Goal: Transaction & Acquisition: Purchase product/service

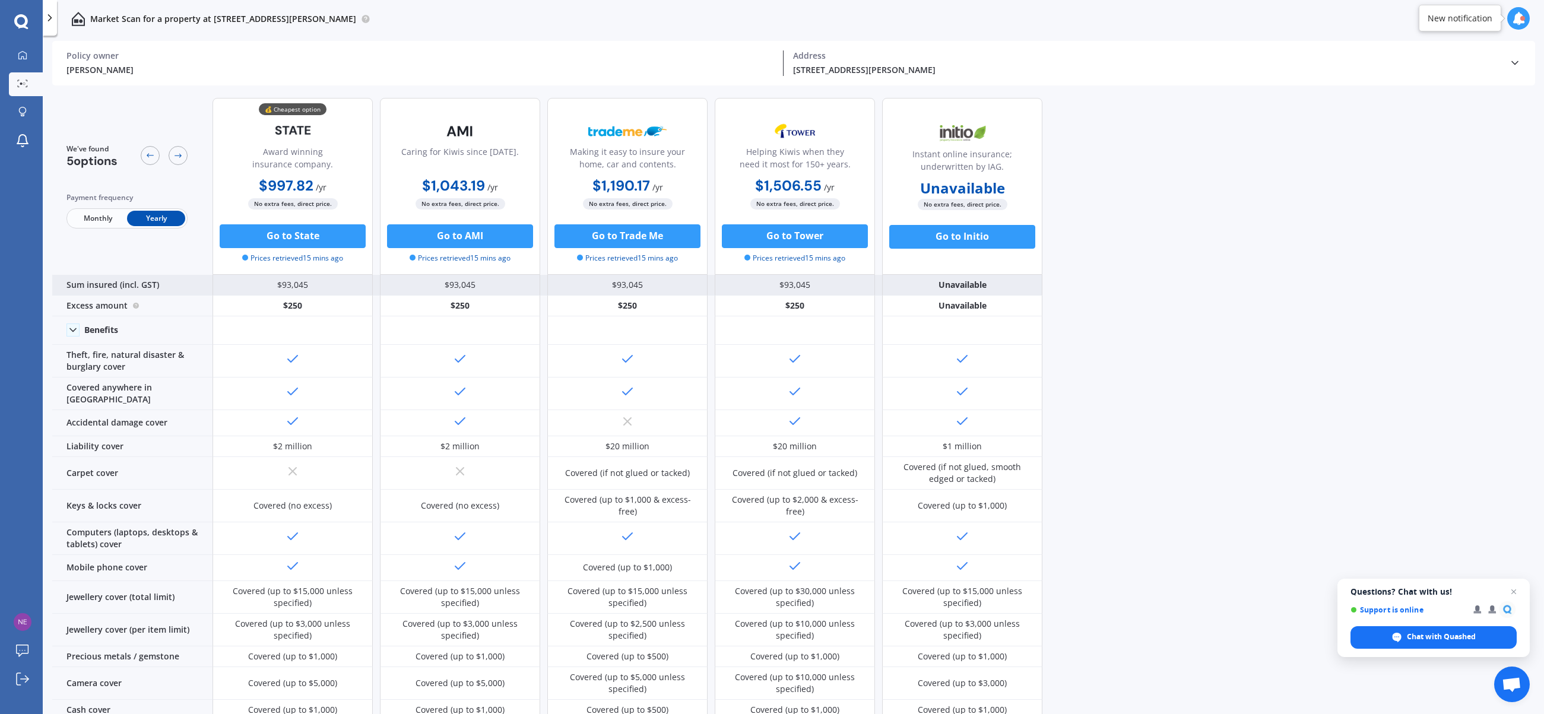
click at [275, 283] on div "$93,045" at bounding box center [293, 285] width 160 height 21
click at [17, 16] on icon at bounding box center [21, 21] width 14 height 14
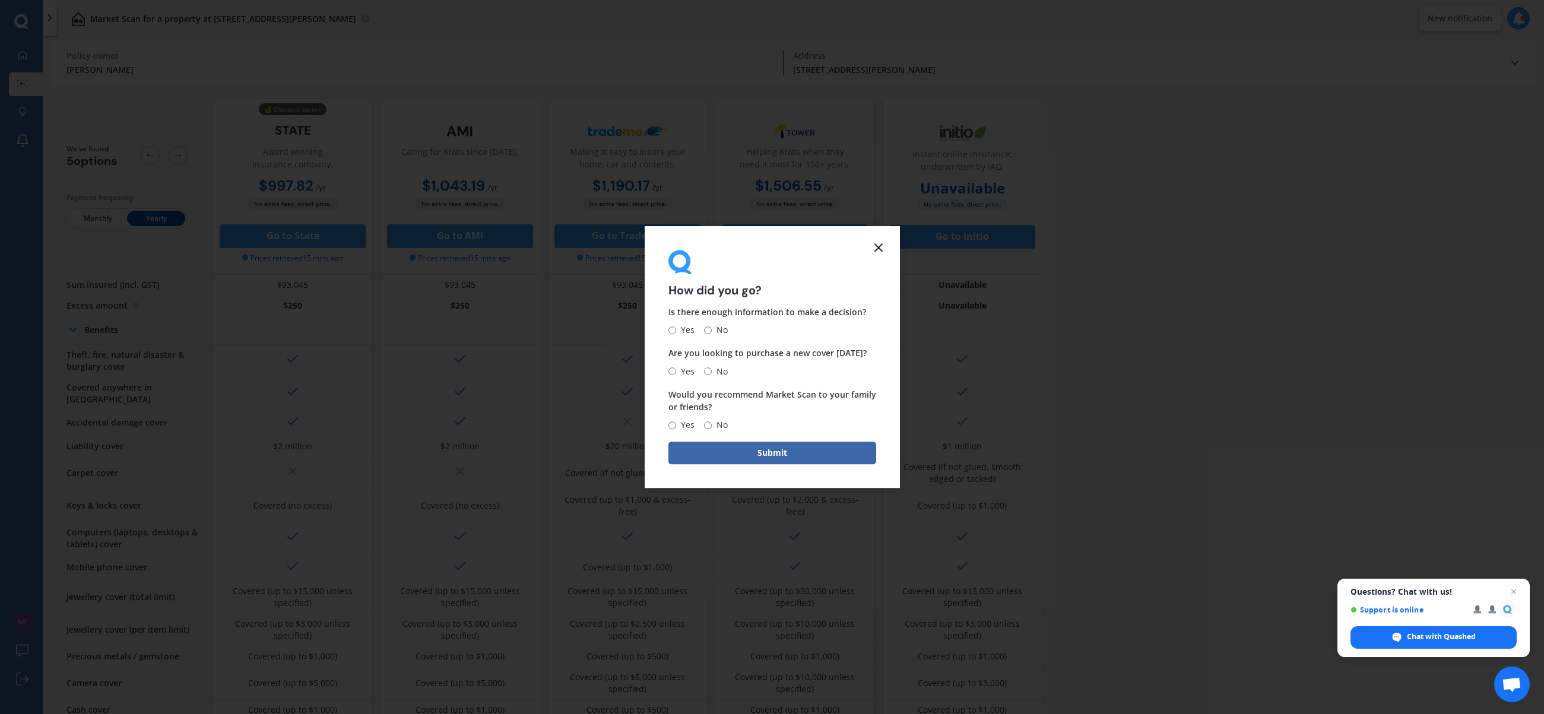
click at [706, 328] on input "No" at bounding box center [708, 330] width 8 height 8
radio input "true"
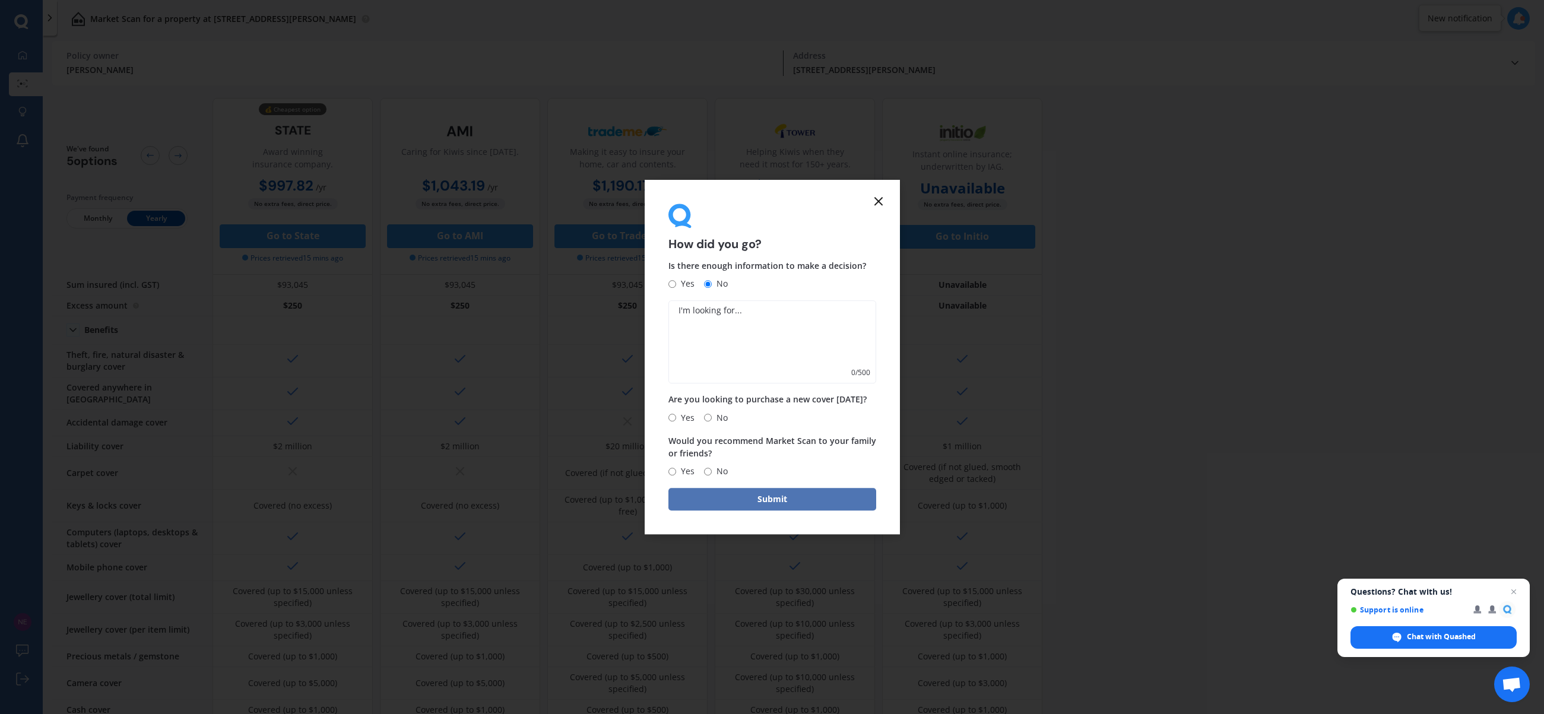
click at [803, 496] on button "Submit" at bounding box center [772, 499] width 208 height 23
click at [880, 202] on line at bounding box center [878, 201] width 7 height 7
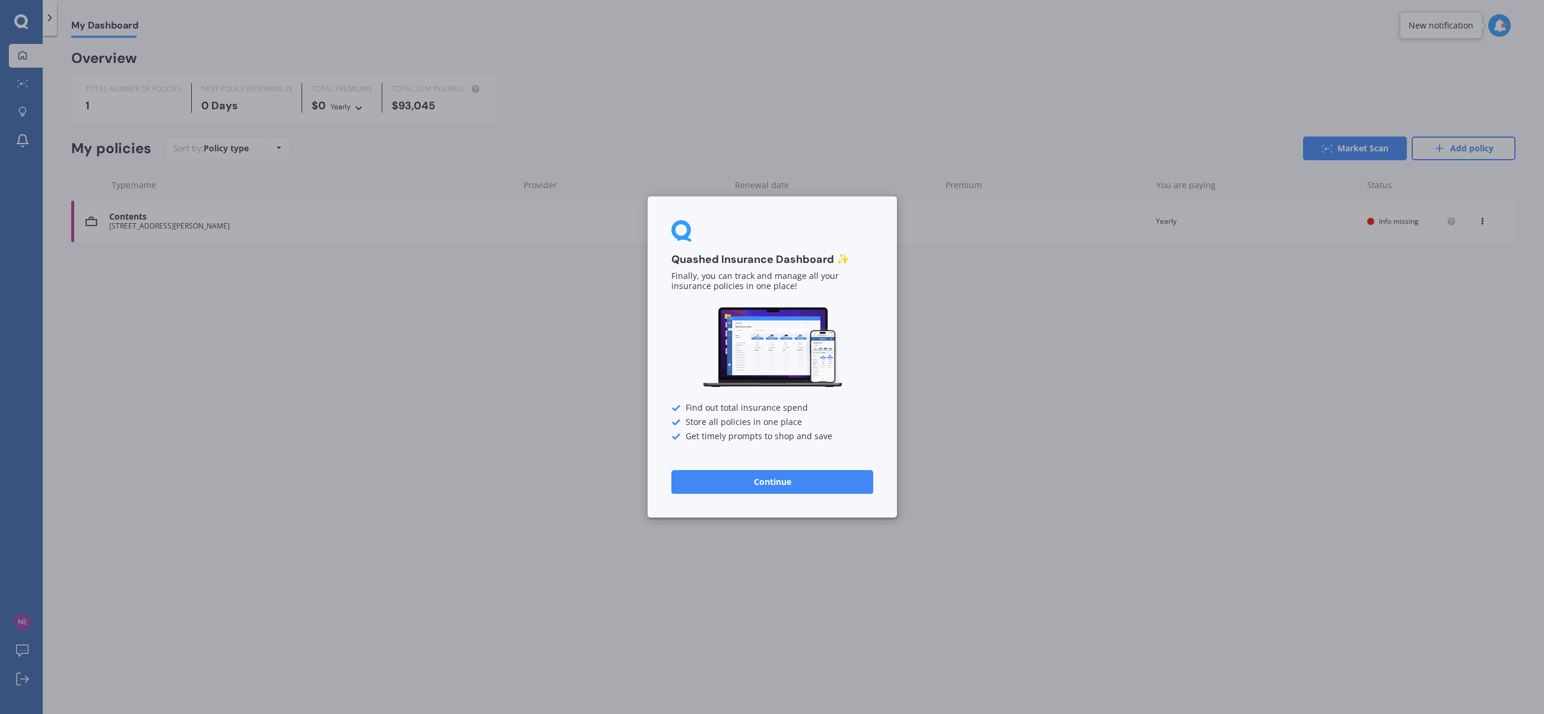
click at [23, 16] on div "Quashed Insurance Dashboard ✨ Finally, you can track and manage all your insura…" at bounding box center [772, 357] width 1544 height 714
click at [780, 479] on button "Continue" at bounding box center [772, 482] width 202 height 24
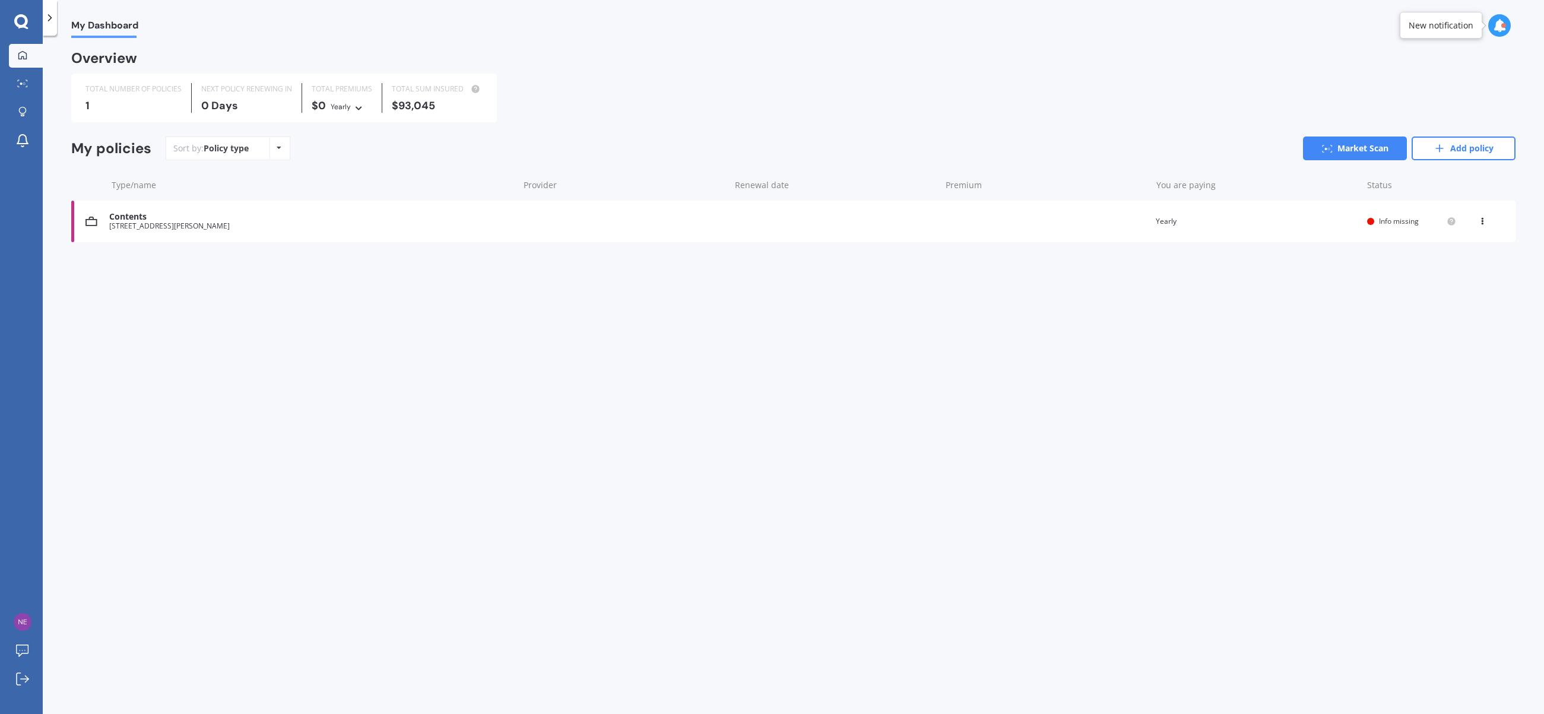
click at [201, 223] on div "[STREET_ADDRESS][PERSON_NAME]" at bounding box center [311, 226] width 404 height 8
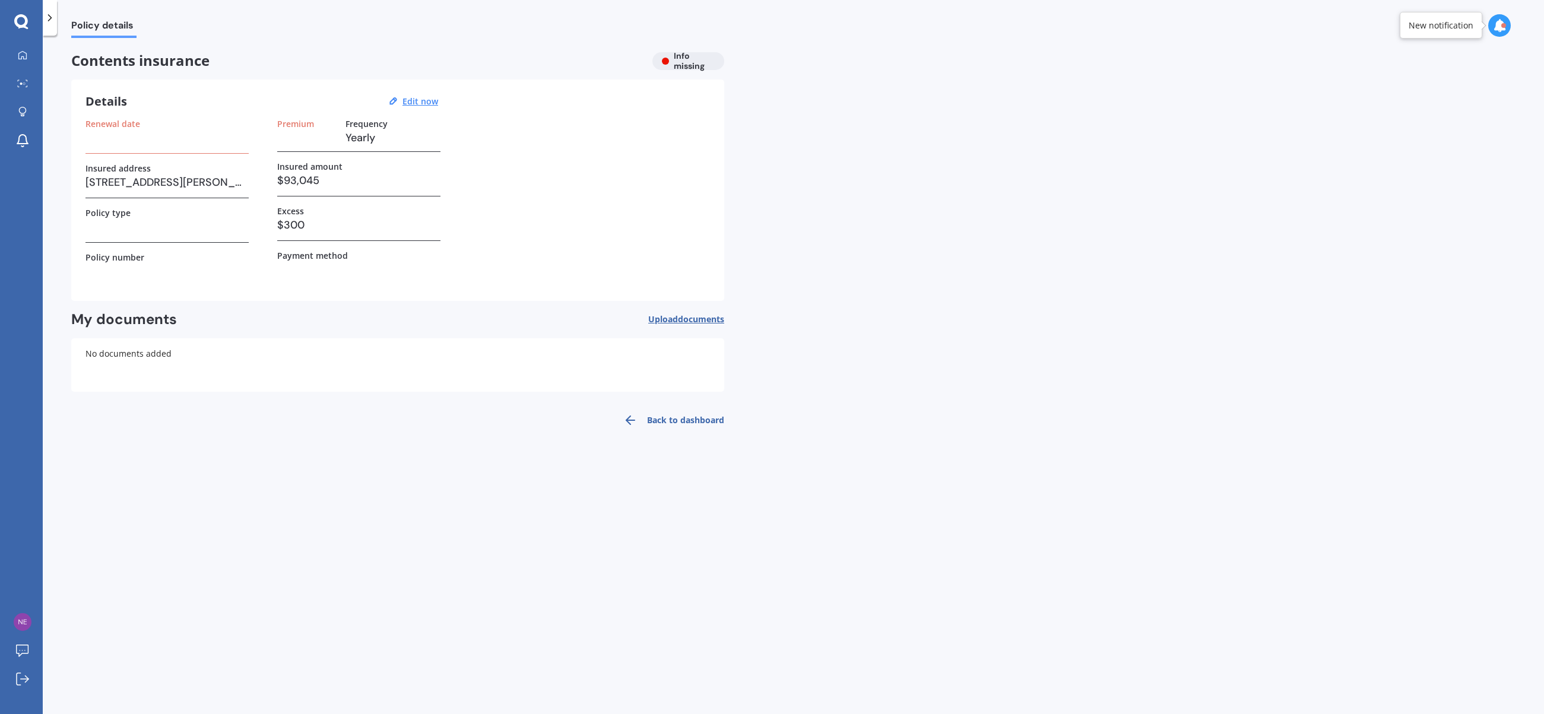
click at [299, 173] on h3 "$93,045" at bounding box center [358, 181] width 163 height 18
click at [413, 102] on u "Edit now" at bounding box center [420, 101] width 36 height 11
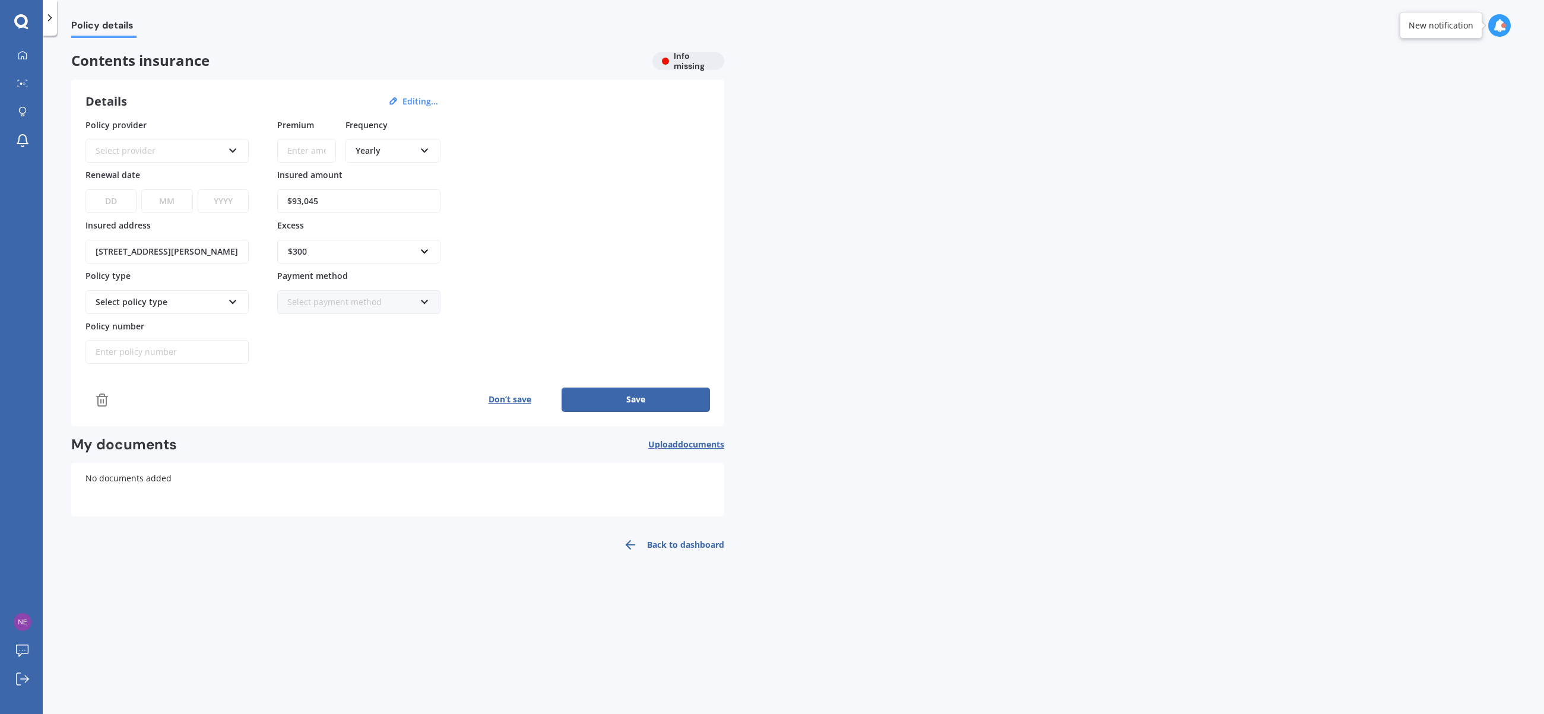
drag, startPoint x: 335, startPoint y: 201, endPoint x: 237, endPoint y: 196, distance: 98.0
click at [237, 196] on div "Policy provider Select provider AA AMI AMP ANZ ASB Ando BNZ Co-Operative Bank F…" at bounding box center [397, 242] width 624 height 246
type input "$75,000"
click at [655, 401] on button "Save" at bounding box center [636, 400] width 148 height 24
click at [137, 147] on div "Select provider" at bounding box center [161, 150] width 123 height 13
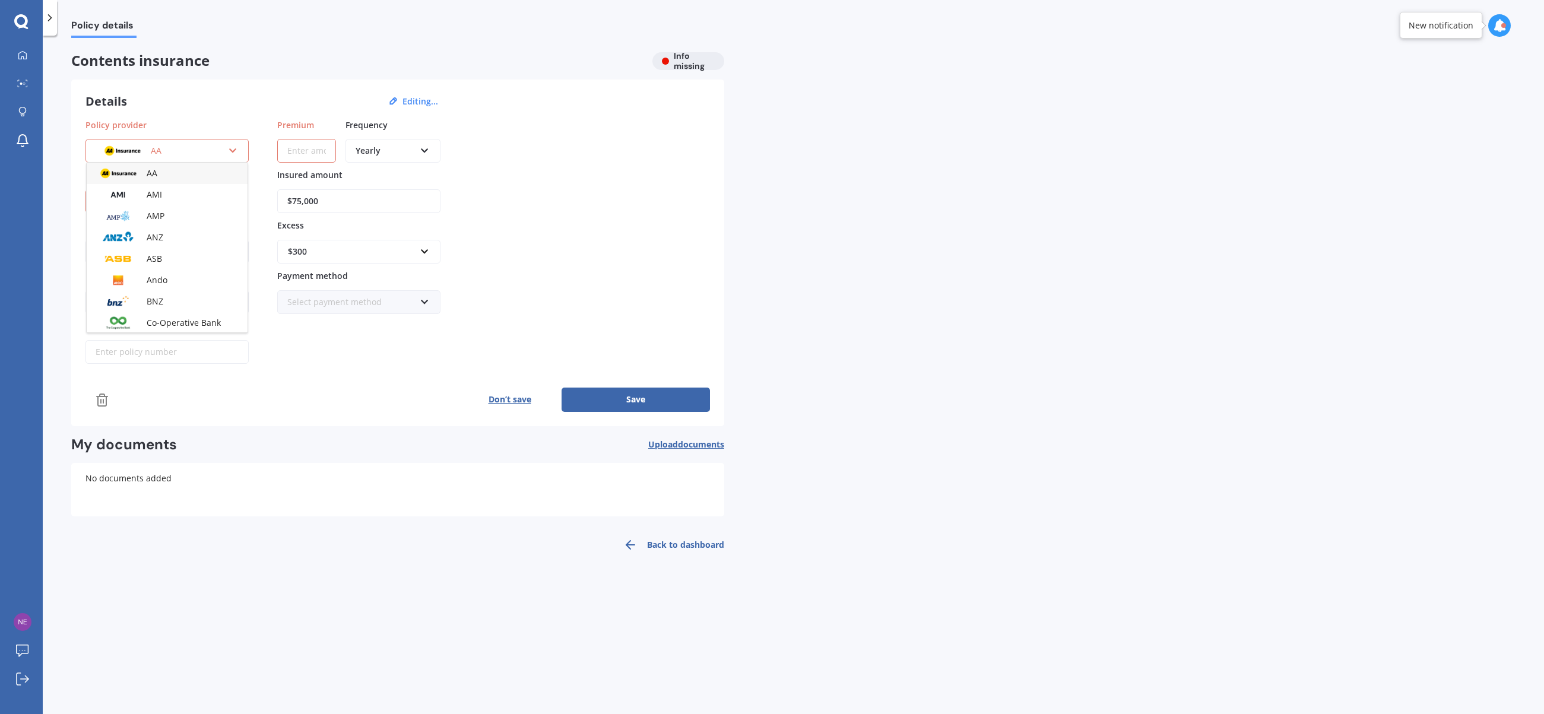
click at [185, 115] on div "Details Editing... Policy provider AA AA AMI AMP ANZ ASB Ando BNZ Co-Operative …" at bounding box center [397, 253] width 653 height 347
click at [627, 398] on button "Save" at bounding box center [636, 400] width 148 height 24
click at [506, 400] on button "Don’t save" at bounding box center [510, 400] width 104 height 24
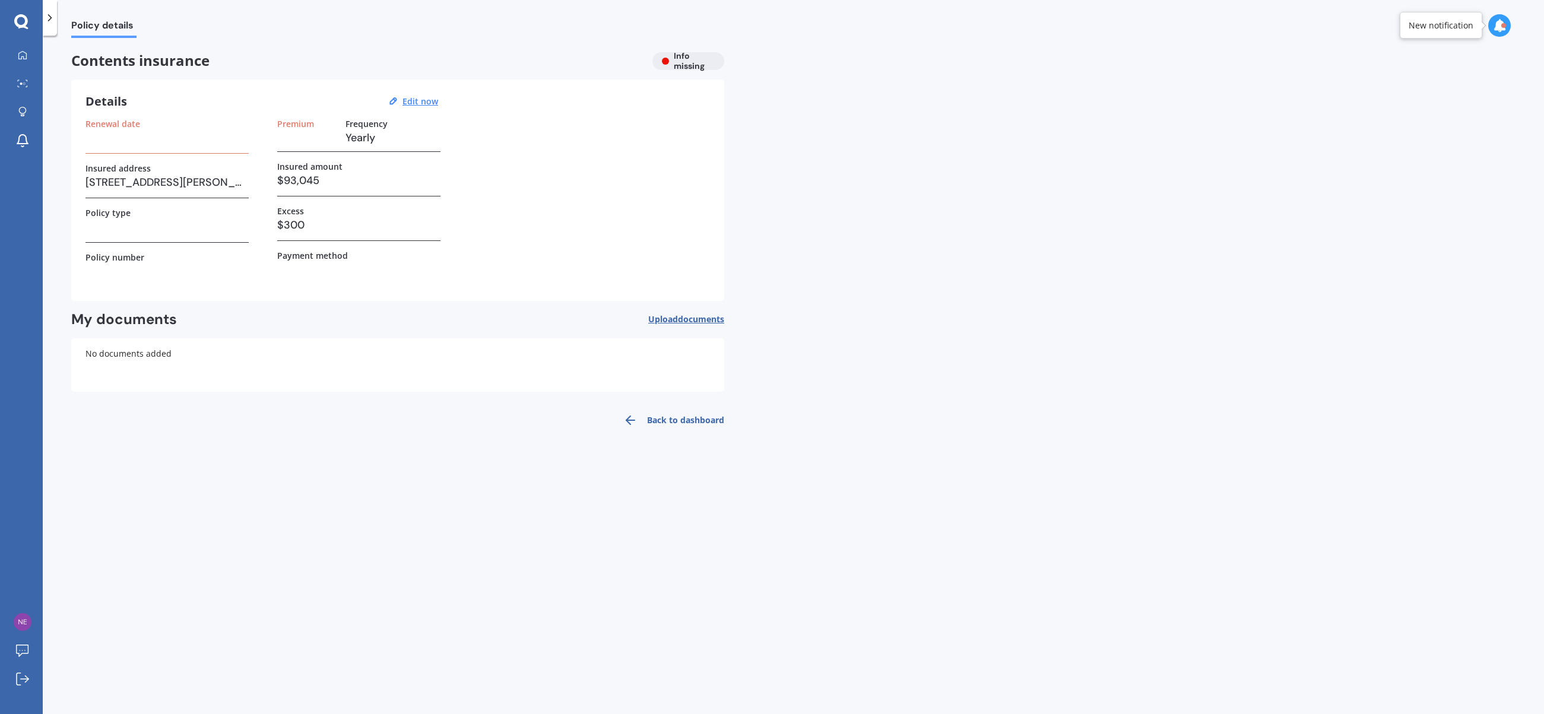
click at [288, 181] on h3 "$93,045" at bounding box center [358, 181] width 163 height 18
click at [300, 182] on h3 "$93,045" at bounding box center [358, 181] width 163 height 18
click at [419, 99] on u "Edit now" at bounding box center [420, 101] width 36 height 11
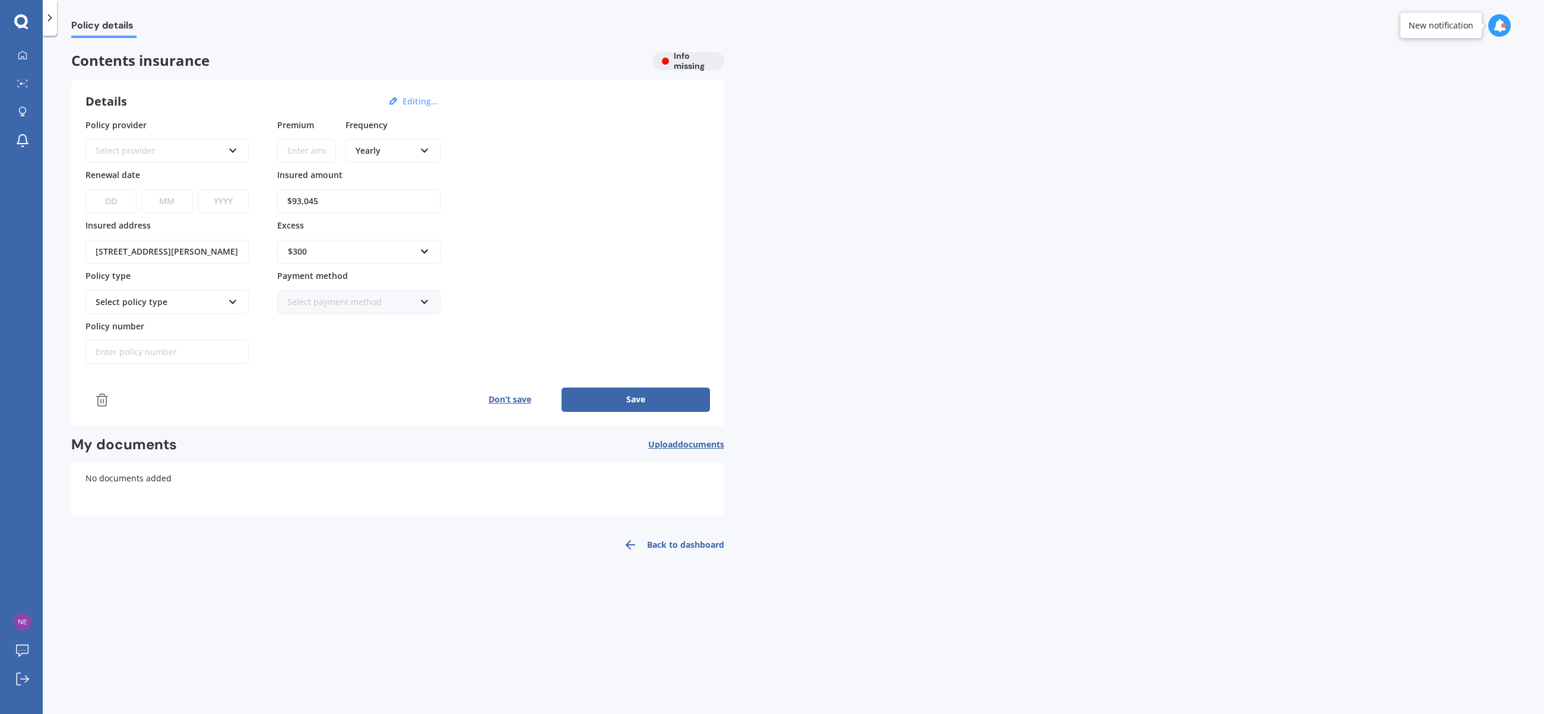
click at [336, 205] on input "$93,045" at bounding box center [358, 201] width 163 height 24
type input "$9"
type input "$75,000"
drag, startPoint x: 534, startPoint y: 224, endPoint x: 449, endPoint y: 254, distance: 89.9
click at [534, 224] on div "Policy provider Select provider AA AMI AMP ANZ ASB Ando BNZ Co-Operative Bank F…" at bounding box center [397, 242] width 624 height 246
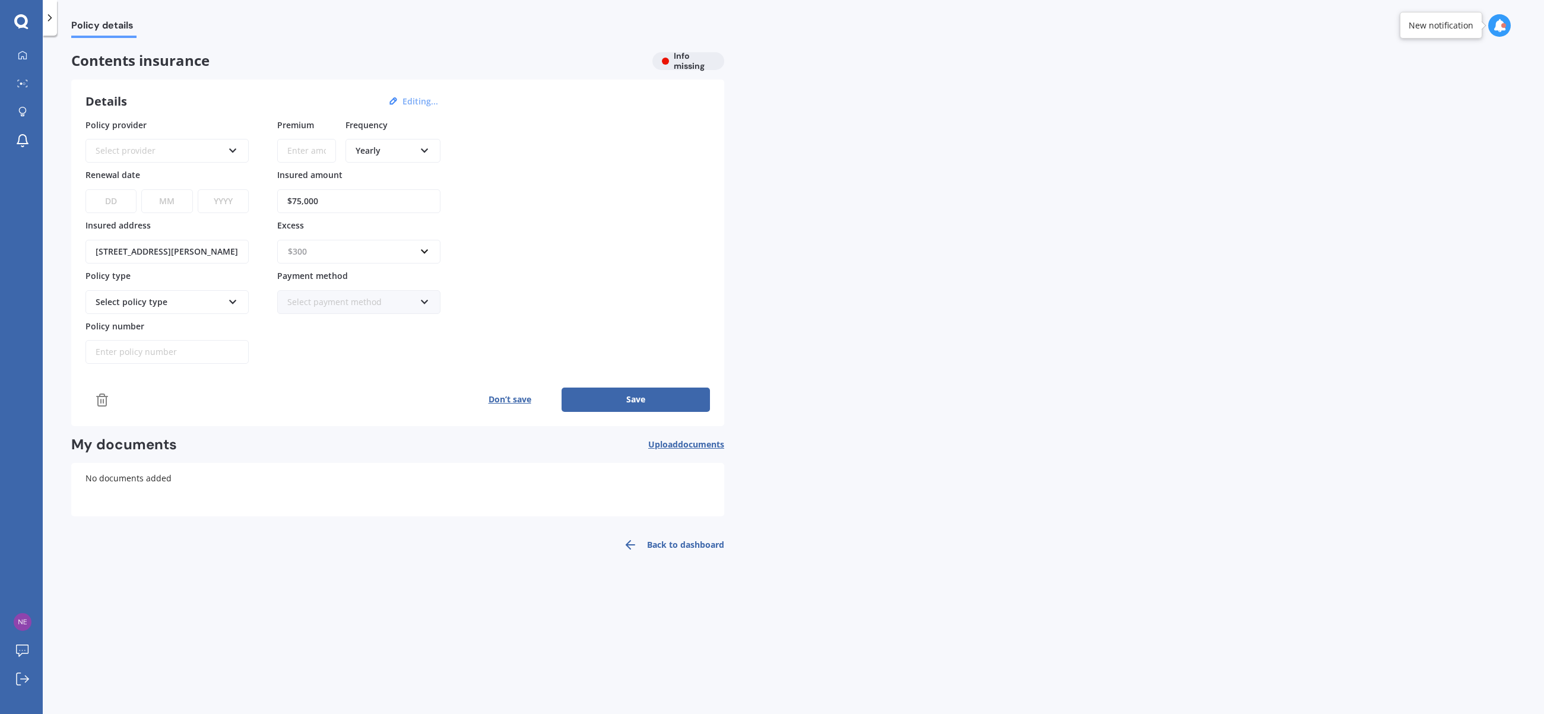
click at [382, 260] on input "text" at bounding box center [354, 251] width 153 height 23
click at [333, 275] on div "$250" at bounding box center [359, 274] width 162 height 22
click at [594, 394] on button "Save" at bounding box center [636, 400] width 148 height 24
click at [369, 142] on div "Yearly Yearly Six-Monthly Quarterly Monthly Fortnightly Weekly" at bounding box center [392, 151] width 95 height 24
click at [383, 169] on div "Yearly" at bounding box center [393, 173] width 93 height 21
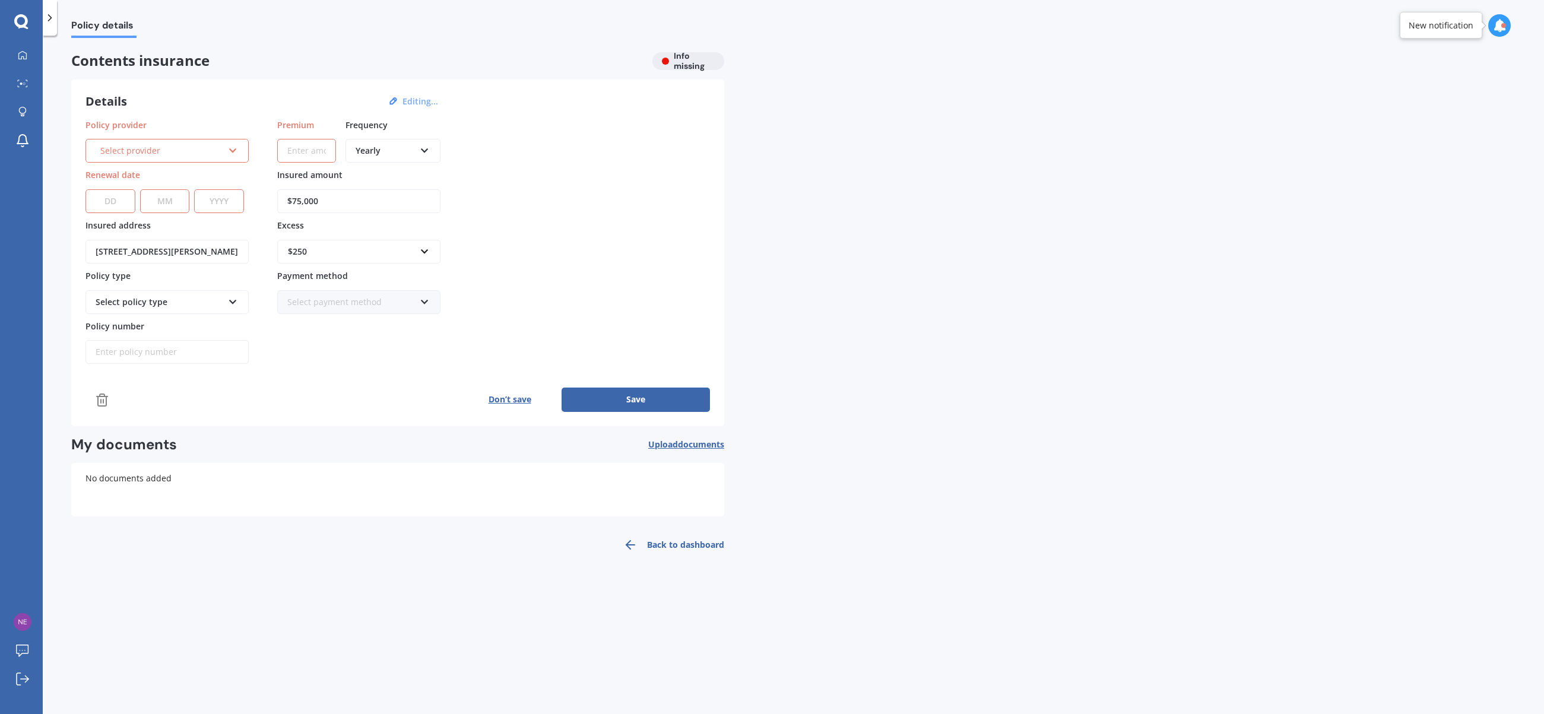
click at [188, 156] on div "Select provider" at bounding box center [161, 150] width 123 height 13
click at [189, 108] on div "Details Editing..." at bounding box center [263, 101] width 356 height 15
click at [133, 296] on div "Select policy type" at bounding box center [160, 302] width 128 height 13
click at [141, 329] on span "Contents Insurance" at bounding box center [135, 324] width 78 height 11
click at [190, 356] on input "Policy number" at bounding box center [166, 352] width 163 height 24
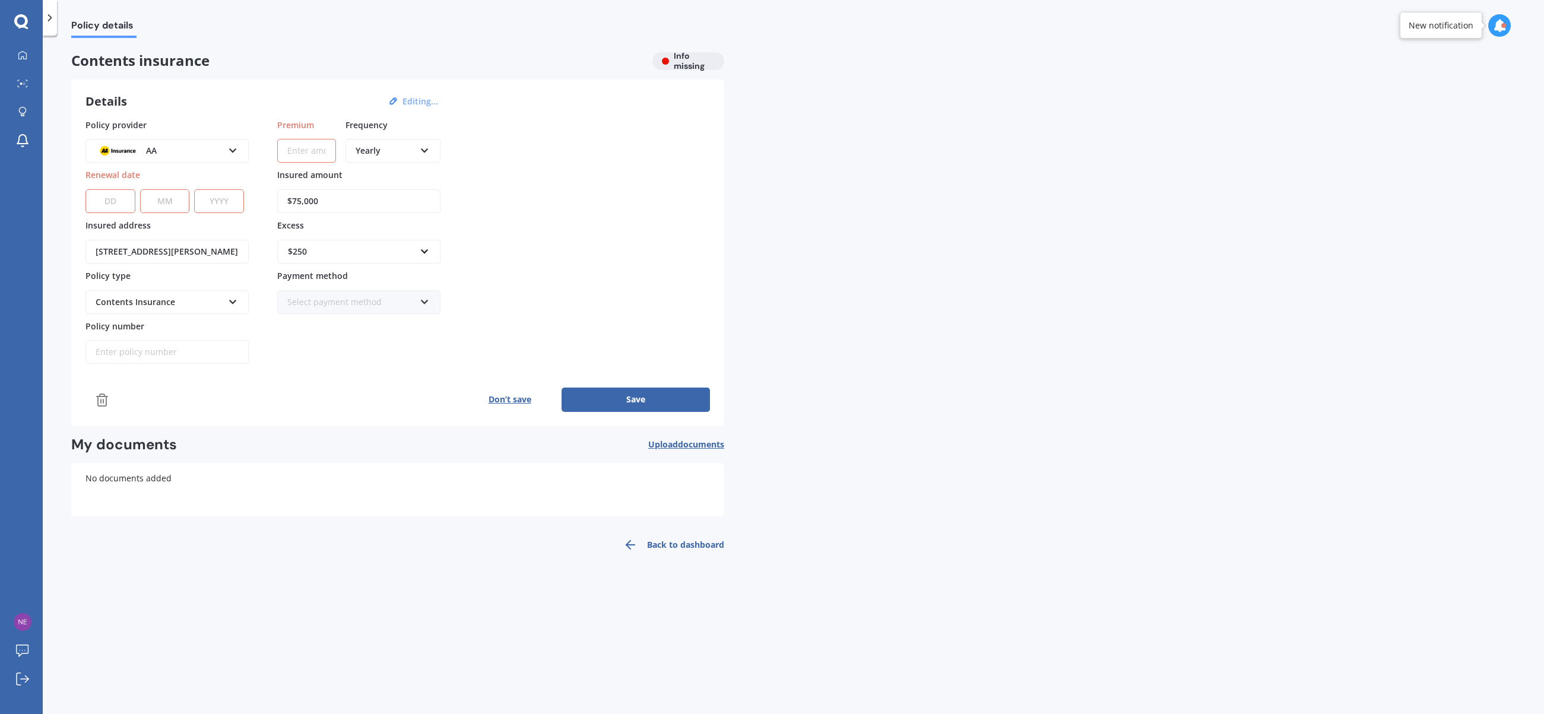
click at [169, 107] on div "Details Editing..." at bounding box center [263, 101] width 356 height 15
click at [27, 58] on div at bounding box center [23, 55] width 18 height 11
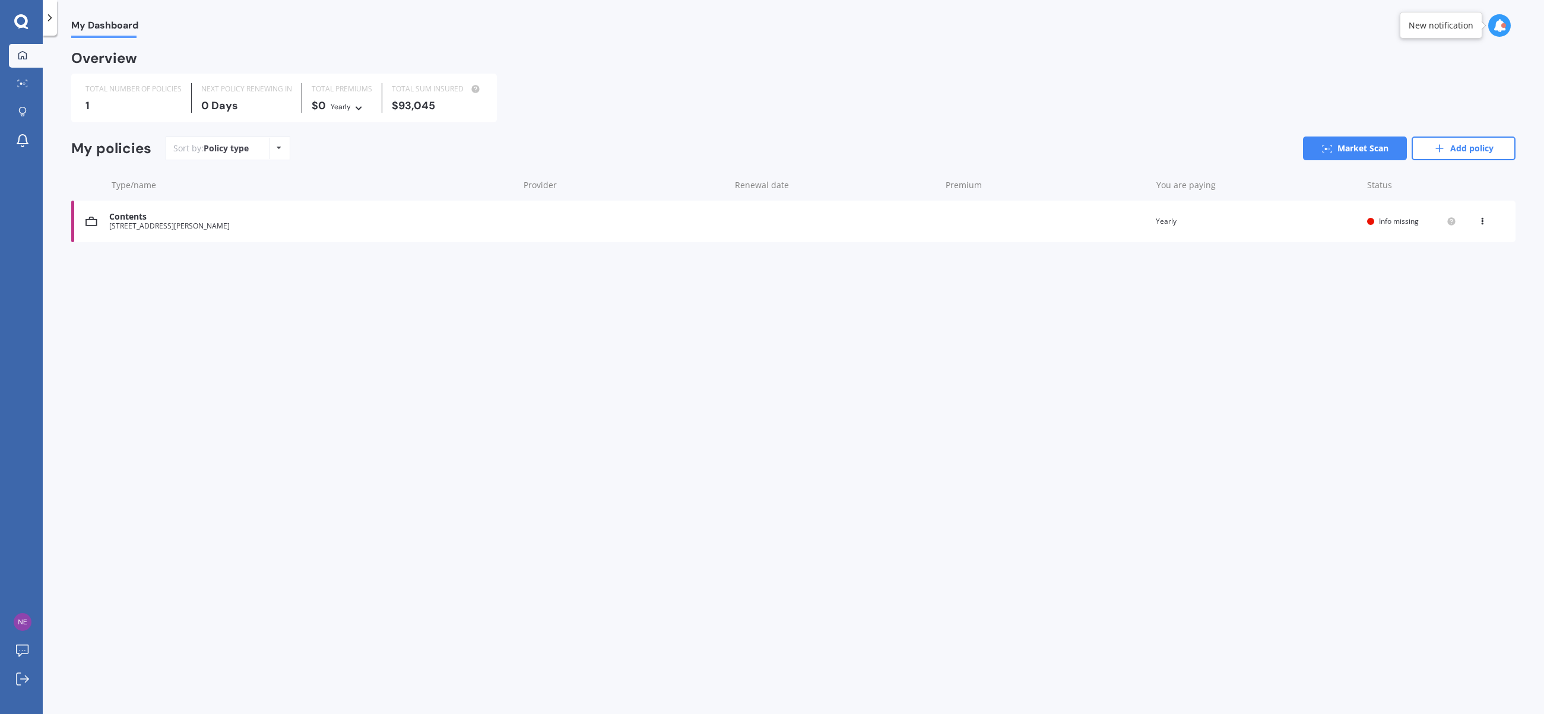
click at [1479, 221] on icon at bounding box center [1482, 218] width 8 height 7
click at [1447, 246] on div "View policy" at bounding box center [1456, 244] width 118 height 24
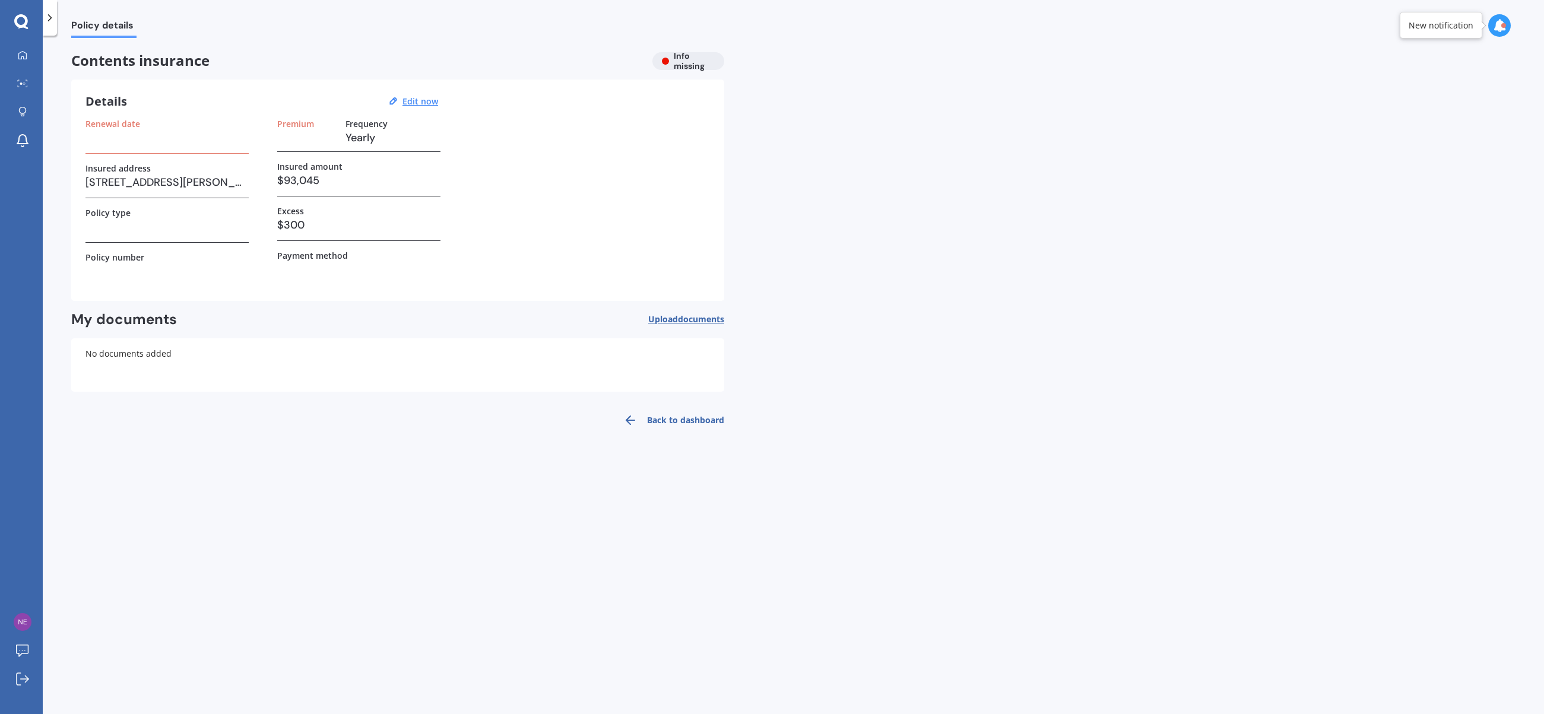
click at [687, 419] on link "Back to dashboard" at bounding box center [670, 420] width 108 height 28
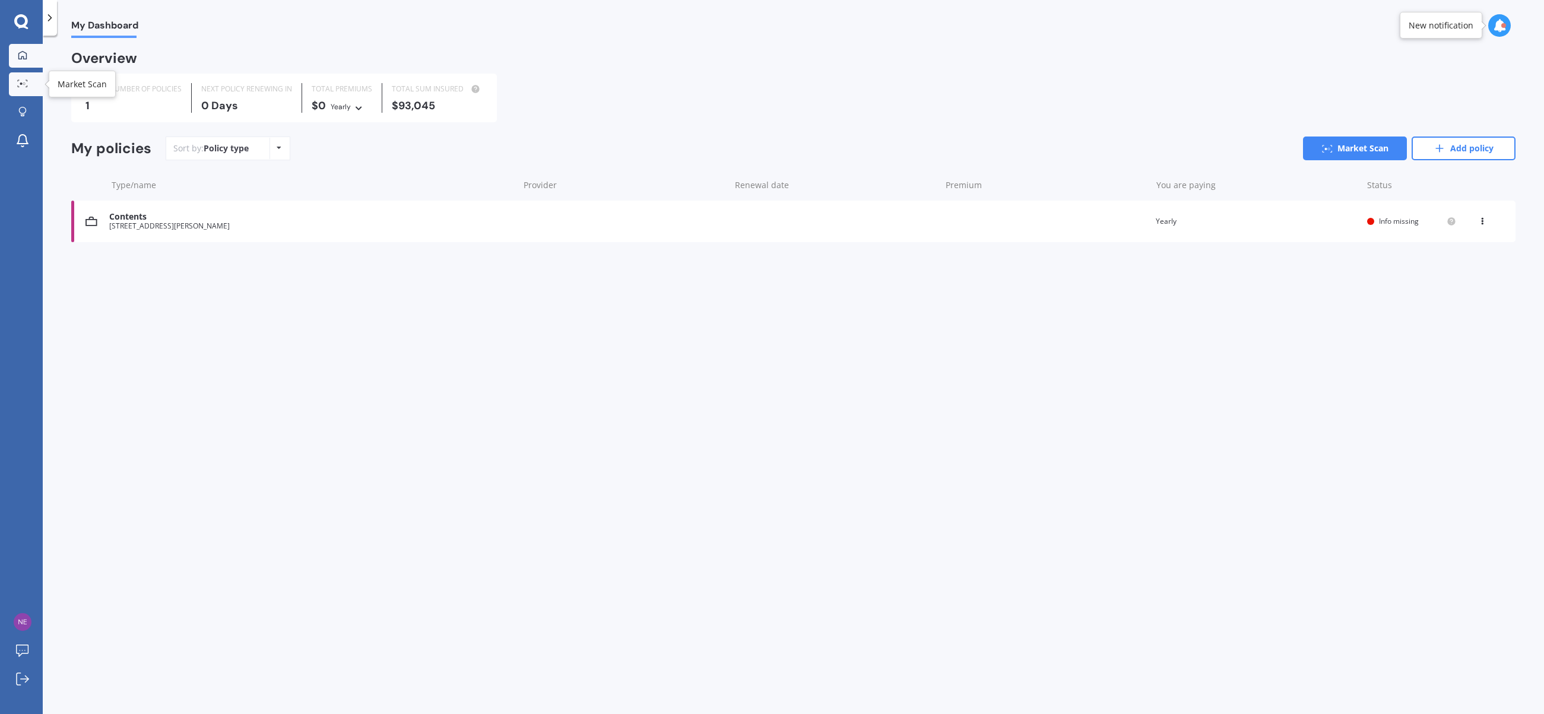
click at [20, 84] on icon at bounding box center [22, 84] width 11 height 8
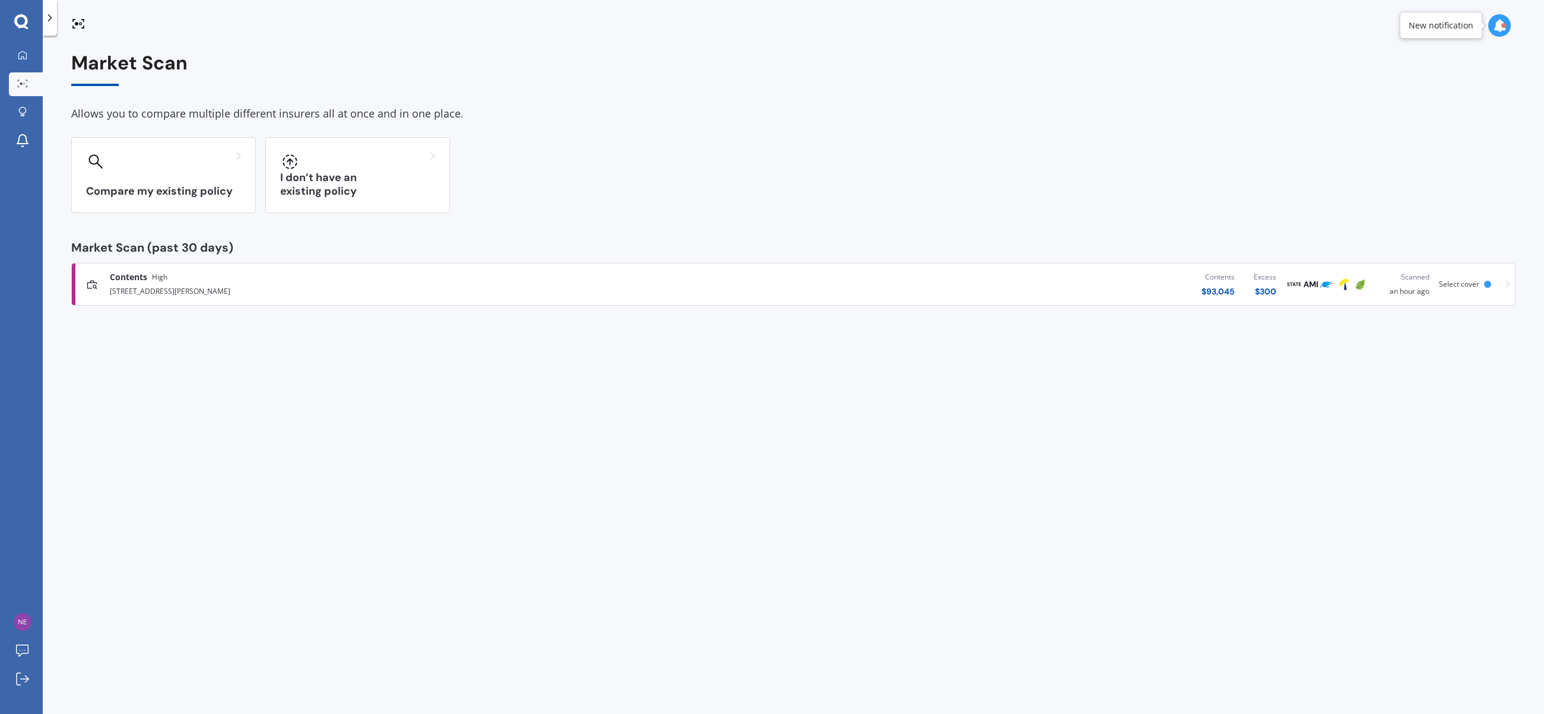
click at [196, 284] on div "[STREET_ADDRESS][PERSON_NAME]" at bounding box center [398, 290] width 576 height 14
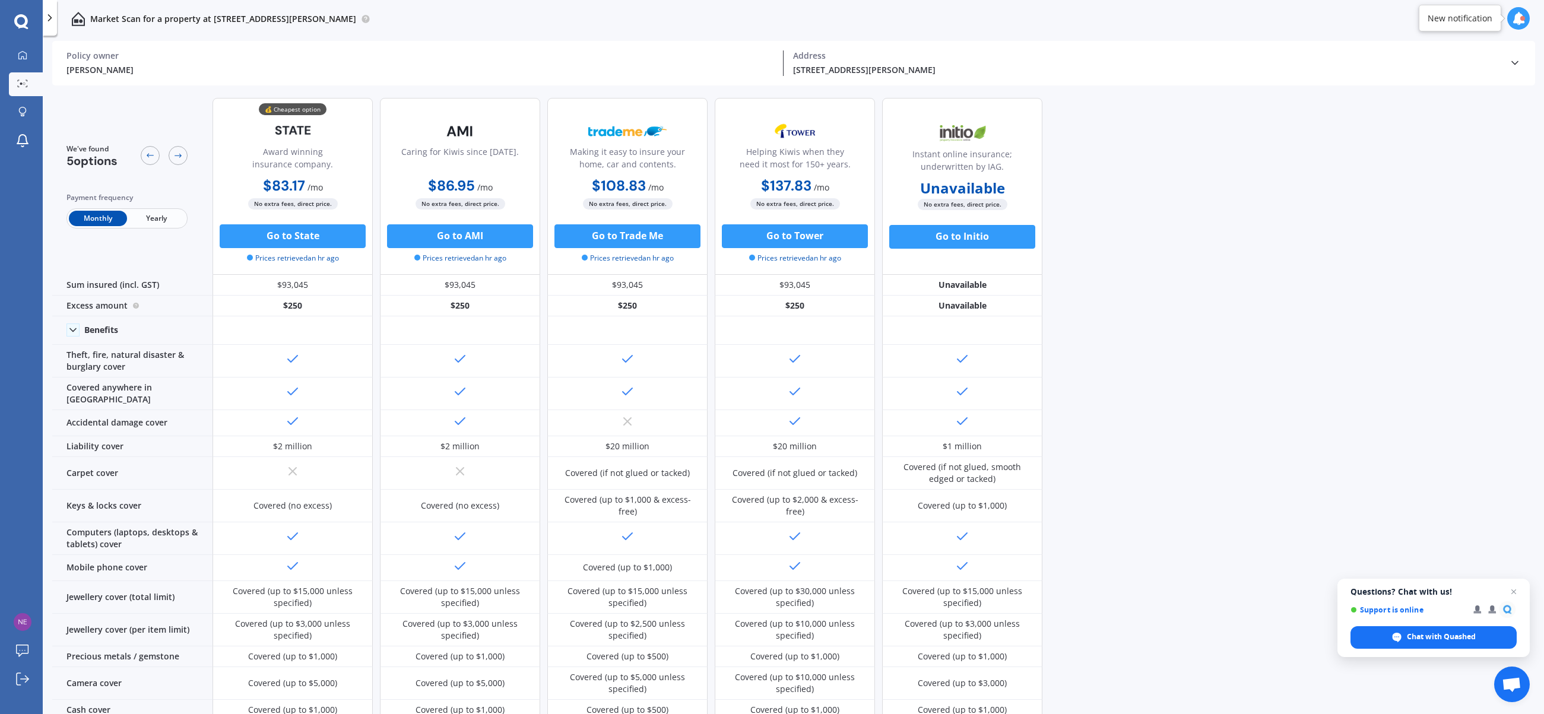
click at [1514, 60] on icon at bounding box center [1515, 63] width 12 height 12
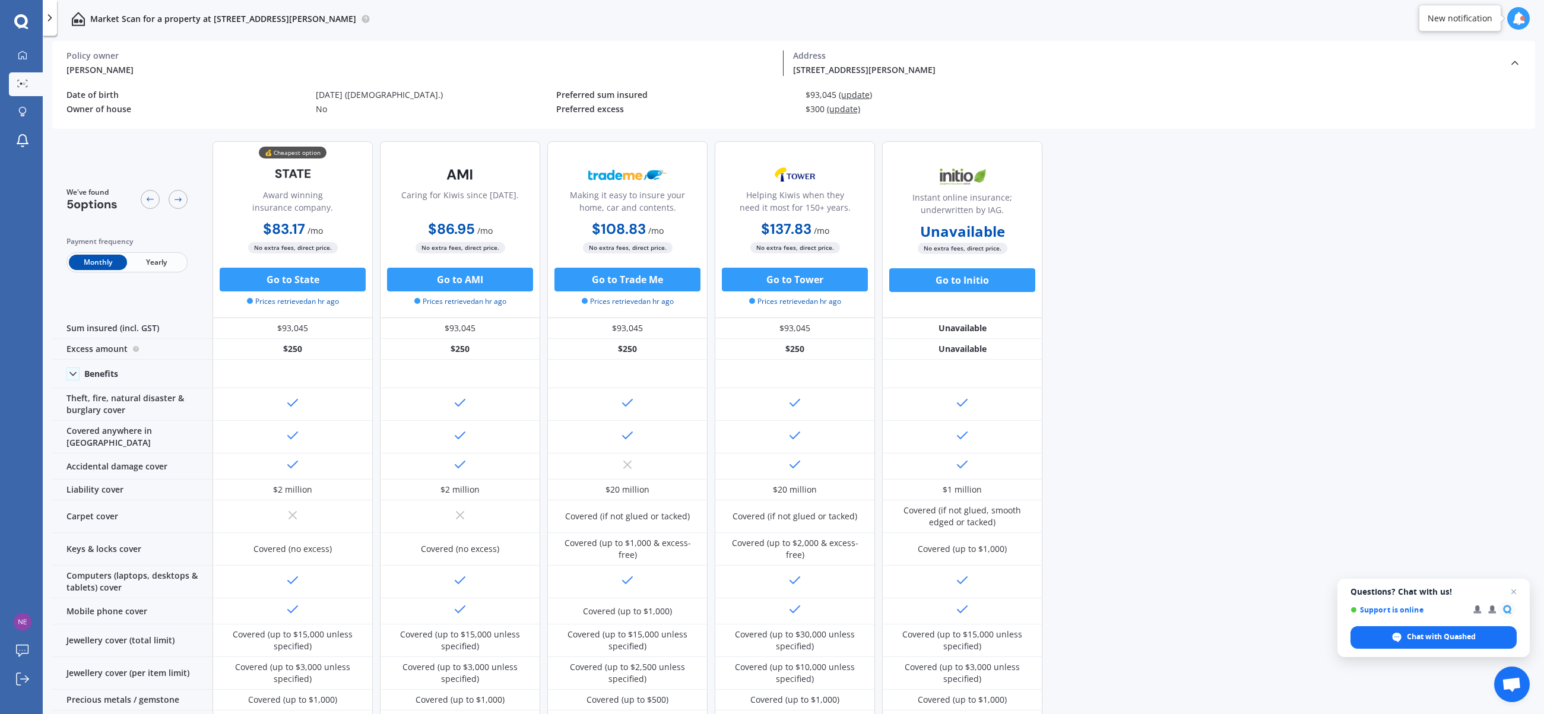
click at [847, 90] on span "(update)" at bounding box center [855, 94] width 33 height 11
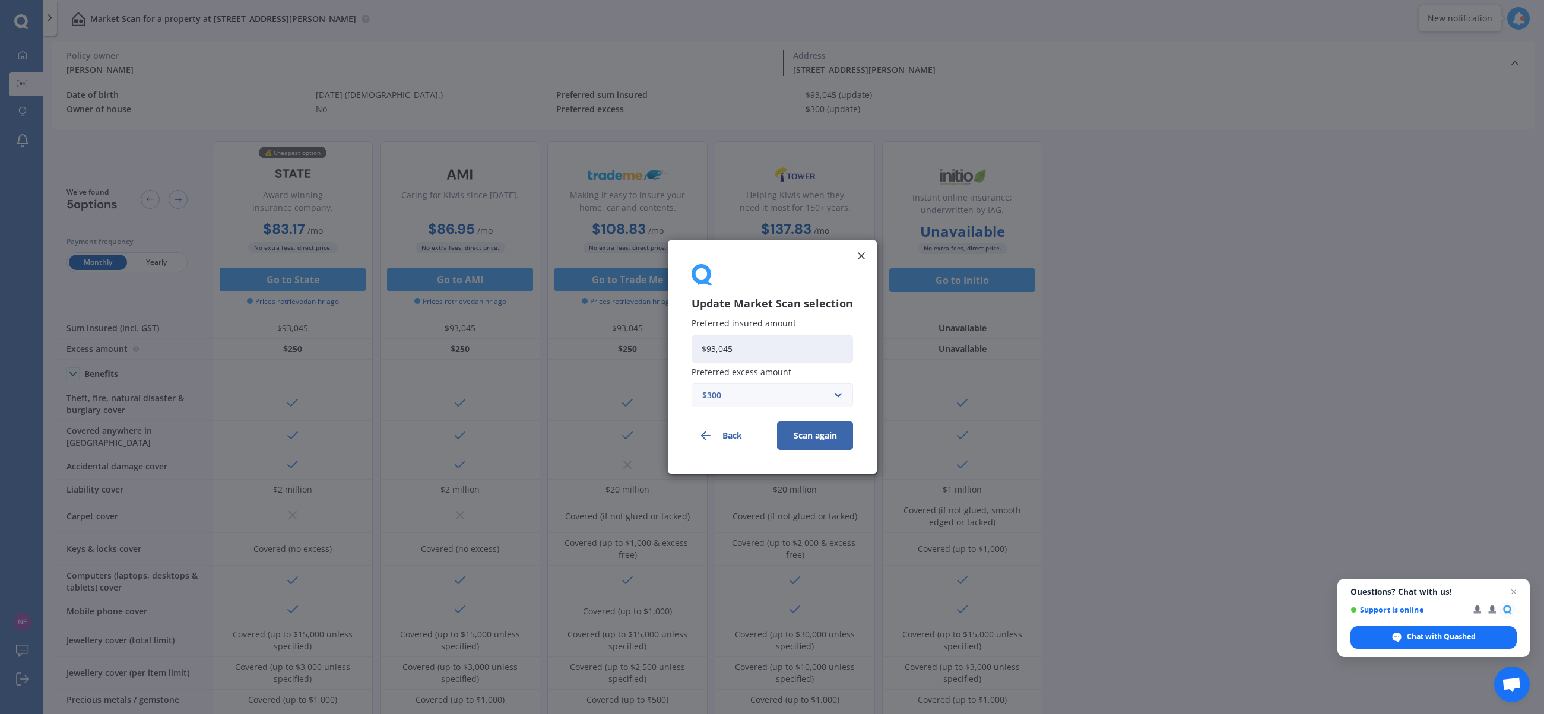
click at [823, 335] on input "$93,045" at bounding box center [772, 348] width 161 height 27
type input "$75,000"
click at [832, 438] on button "Scan again" at bounding box center [815, 435] width 76 height 28
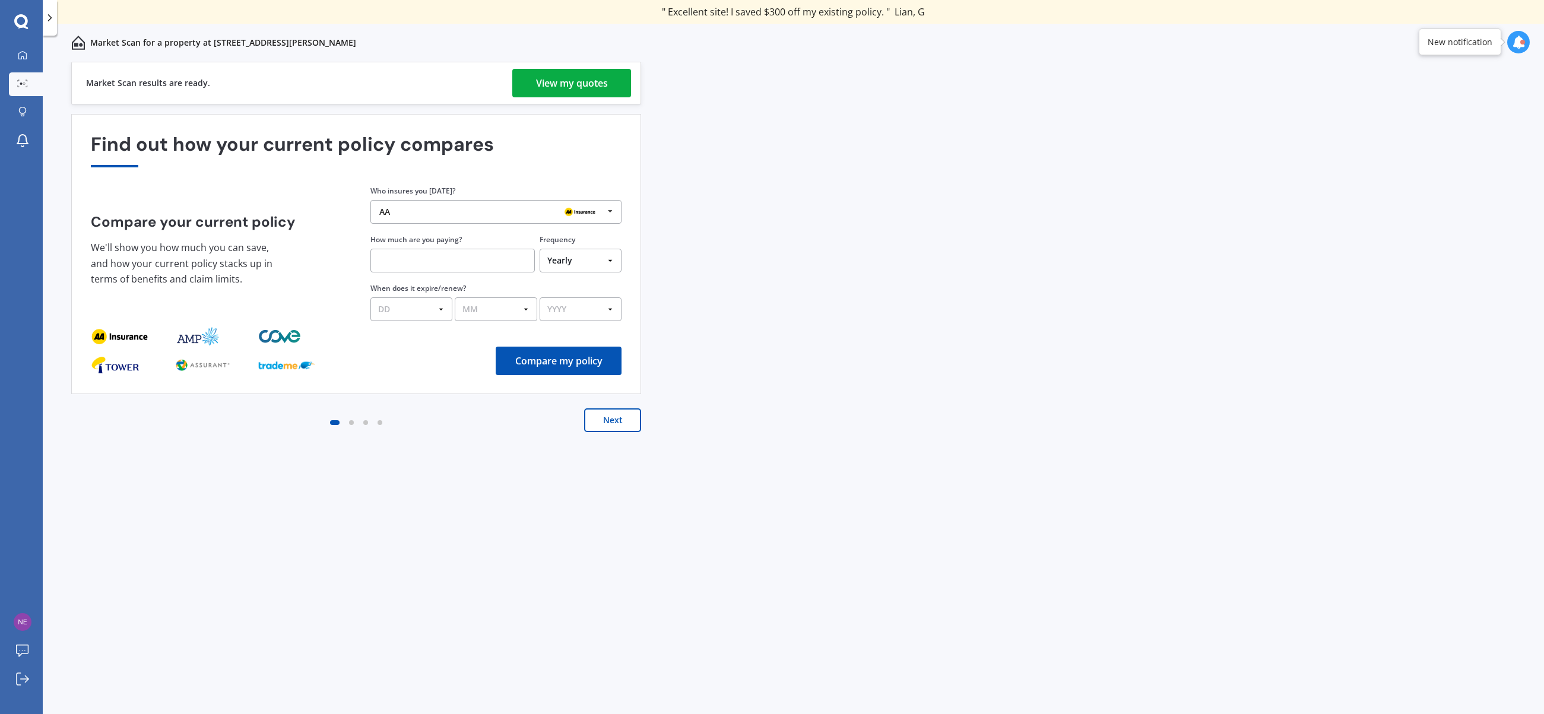
click at [599, 83] on div "View my quotes" at bounding box center [572, 83] width 72 height 28
